Goal: Transaction & Acquisition: Purchase product/service

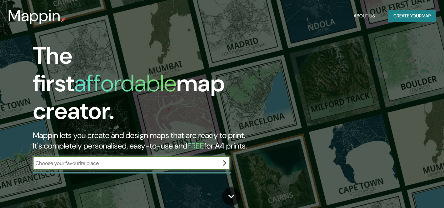
click at [157, 159] on input "text" at bounding box center [125, 163] width 184 height 8
type input "cartago"
click at [223, 160] on icon "button" at bounding box center [223, 162] width 5 height 5
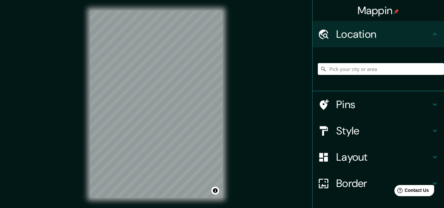
click at [371, 70] on input "Pick your city or area" at bounding box center [381, 69] width 126 height 12
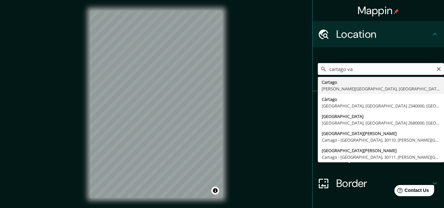
type input "Cartago, [PERSON_NAME][GEOGRAPHIC_DATA], [GEOGRAPHIC_DATA]"
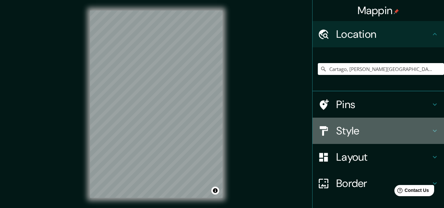
click at [363, 130] on h4 "Style" at bounding box center [383, 130] width 95 height 13
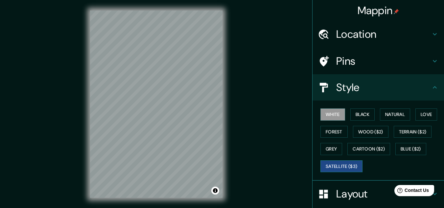
click at [347, 163] on button "Satellite ($3)" at bounding box center [341, 166] width 42 height 12
click at [331, 133] on button "Forest" at bounding box center [333, 132] width 27 height 12
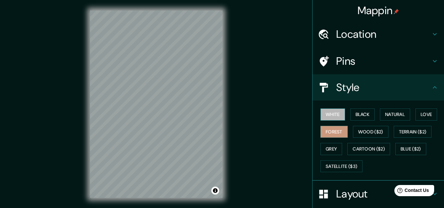
click at [330, 115] on button "White" at bounding box center [332, 114] width 25 height 12
click at [356, 117] on button "Black" at bounding box center [362, 114] width 25 height 12
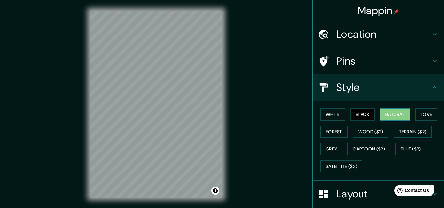
click at [389, 113] on button "Natural" at bounding box center [395, 114] width 30 height 12
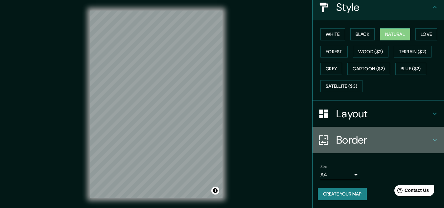
click at [430, 135] on div "Border" at bounding box center [377, 140] width 131 height 26
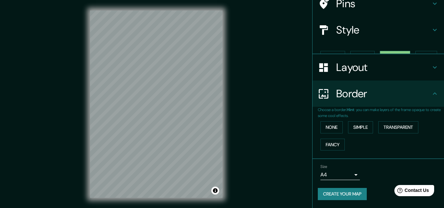
scroll to position [46, 0]
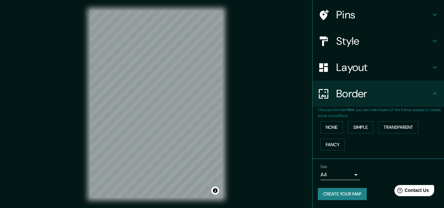
click at [352, 174] on body "Mappin Location [GEOGRAPHIC_DATA], [PERSON_NAME][GEOGRAPHIC_DATA], [GEOGRAPHIC_…" at bounding box center [222, 104] width 444 height 208
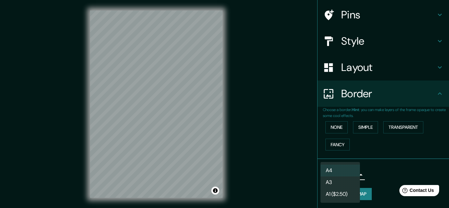
click at [401, 72] on div at bounding box center [224, 104] width 449 height 208
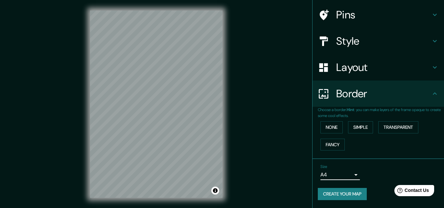
click at [418, 67] on h4 "Layout" at bounding box center [383, 67] width 95 height 13
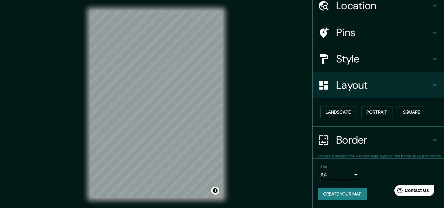
scroll to position [28, 0]
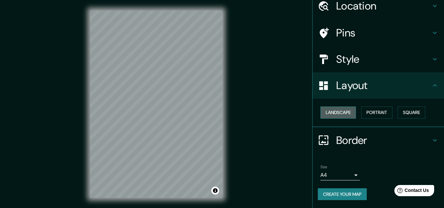
click at [346, 109] on button "Landscape" at bounding box center [337, 112] width 35 height 12
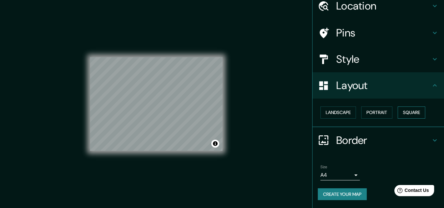
click at [400, 114] on button "Square" at bounding box center [411, 112] width 28 height 12
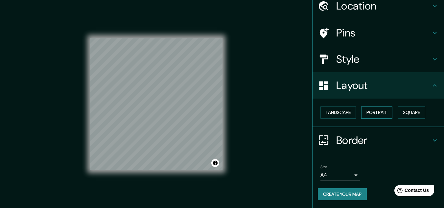
click at [377, 114] on button "Portrait" at bounding box center [376, 112] width 31 height 12
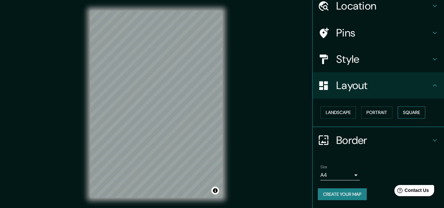
click at [402, 113] on button "Square" at bounding box center [411, 112] width 28 height 12
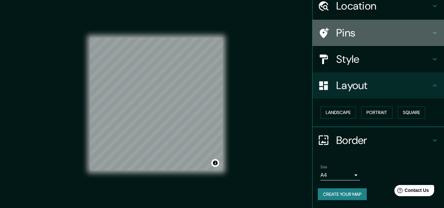
click at [431, 32] on icon at bounding box center [435, 33] width 8 height 8
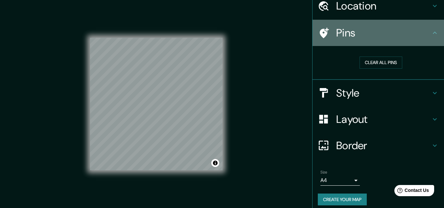
click at [427, 29] on div "Pins" at bounding box center [377, 33] width 131 height 26
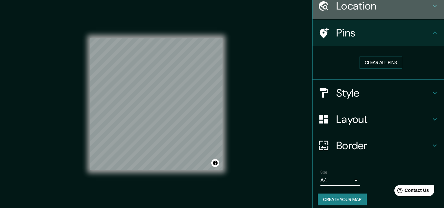
click at [431, 8] on icon at bounding box center [435, 6] width 8 height 8
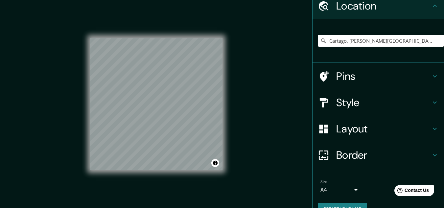
scroll to position [43, 0]
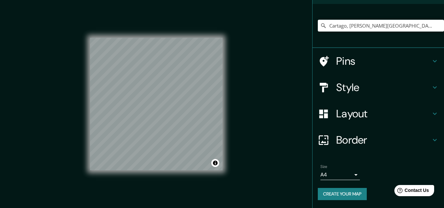
click at [341, 193] on button "Create your map" at bounding box center [342, 194] width 49 height 12
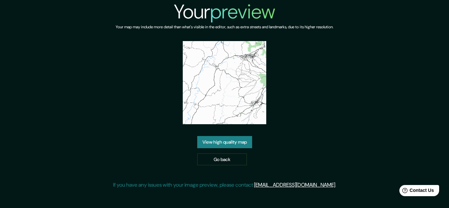
click at [236, 99] on img at bounding box center [224, 82] width 83 height 83
drag, startPoint x: 235, startPoint y: 97, endPoint x: 219, endPoint y: 102, distance: 16.8
click at [219, 102] on img at bounding box center [224, 82] width 83 height 83
click at [233, 144] on link "View high quality map" at bounding box center [224, 142] width 55 height 12
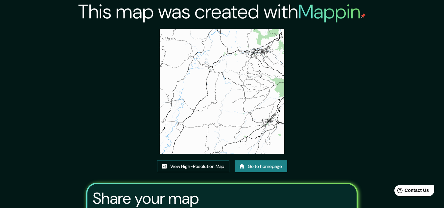
click at [251, 41] on img at bounding box center [222, 91] width 125 height 125
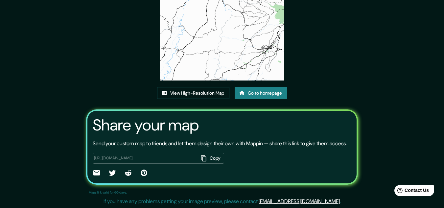
scroll to position [16, 0]
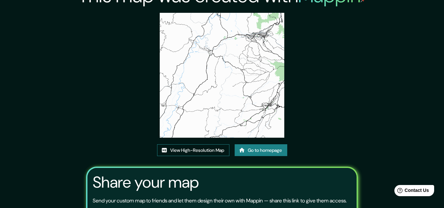
click at [201, 147] on link "View High-Resolution Map" at bounding box center [193, 150] width 72 height 12
